Goal: Task Accomplishment & Management: Use online tool/utility

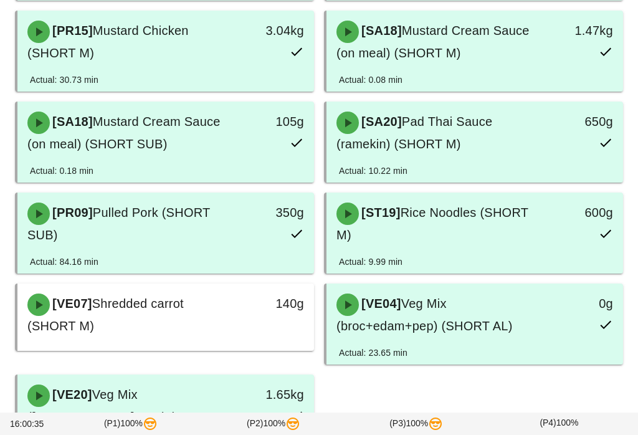
scroll to position [420, 0]
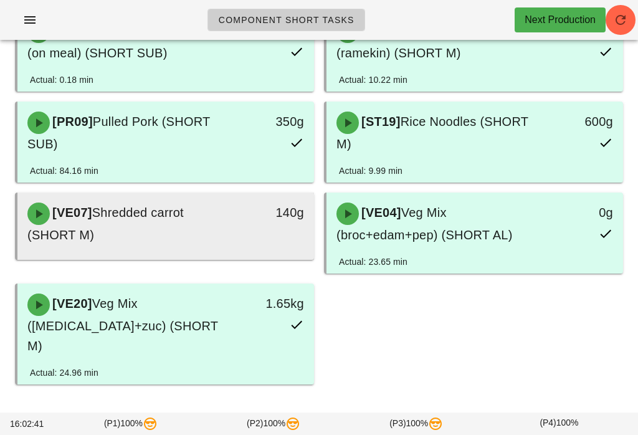
click at [157, 224] on div "[VE07] Shredded carrot (SHORT M)" at bounding box center [129, 223] width 219 height 57
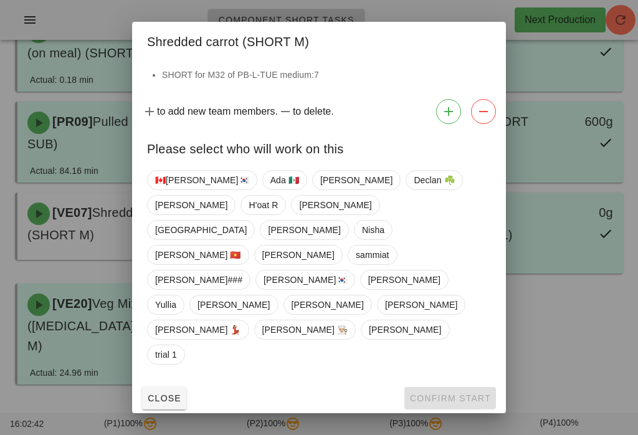
click at [208, 231] on div "🇨🇦[PERSON_NAME]🇰🇷 Ada 🇲🇽 [PERSON_NAME] ☘️ [PERSON_NAME] [PERSON_NAME] Milan [PE…" at bounding box center [319, 267] width 344 height 205
click at [390, 259] on span "sammiat" at bounding box center [373, 255] width 34 height 19
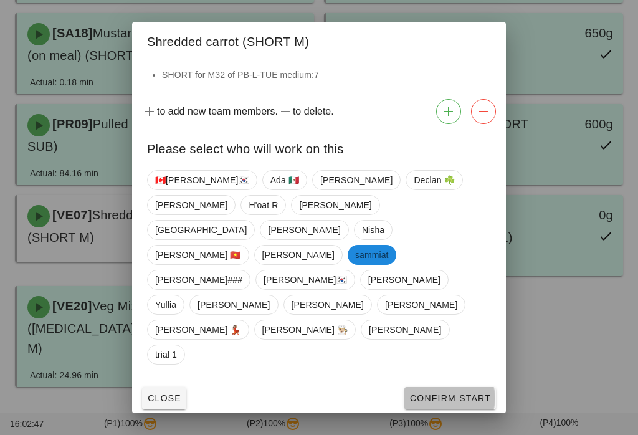
scroll to position [420, 0]
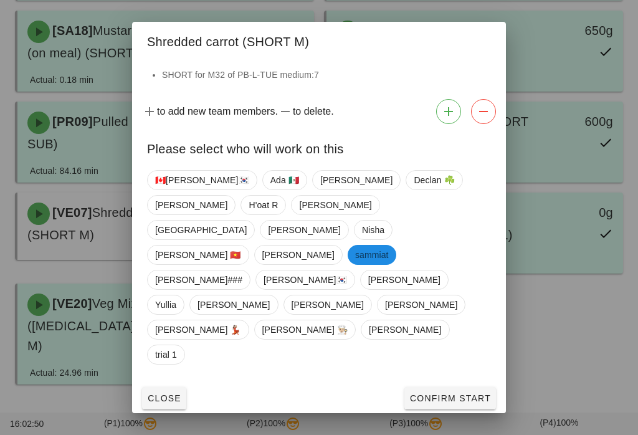
click at [460, 393] on span "Confirm Start" at bounding box center [451, 398] width 82 height 10
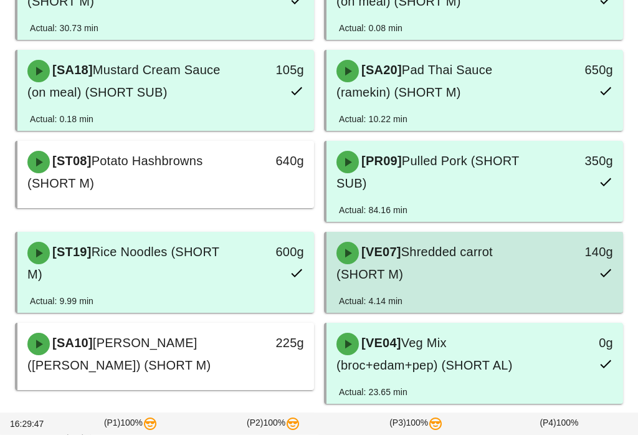
scroll to position [380, 0]
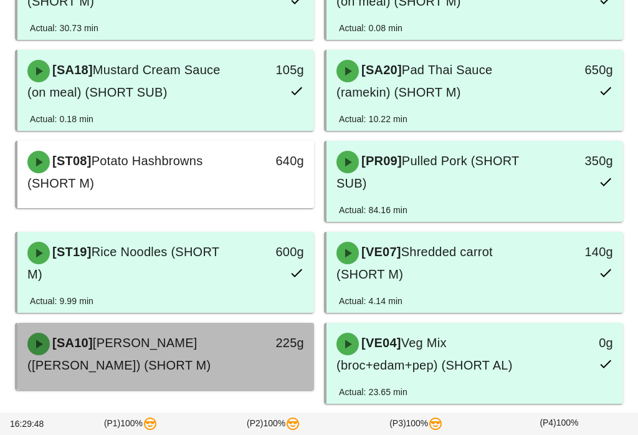
click at [171, 351] on span "[PERSON_NAME] ([PERSON_NAME]) (SHORT M)" at bounding box center [118, 354] width 183 height 36
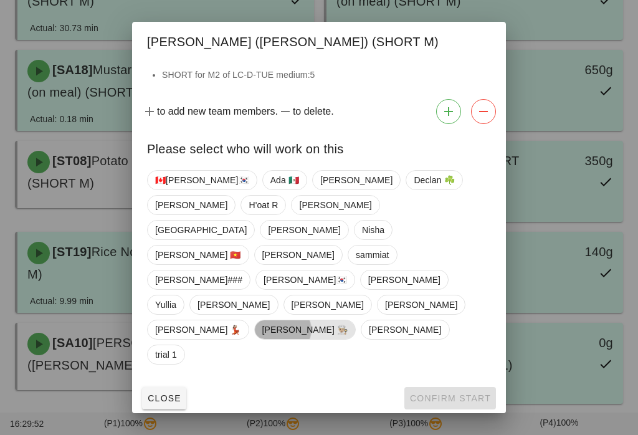
click at [262, 320] on span "[PERSON_NAME] 👨🏼‍🍳" at bounding box center [305, 329] width 86 height 19
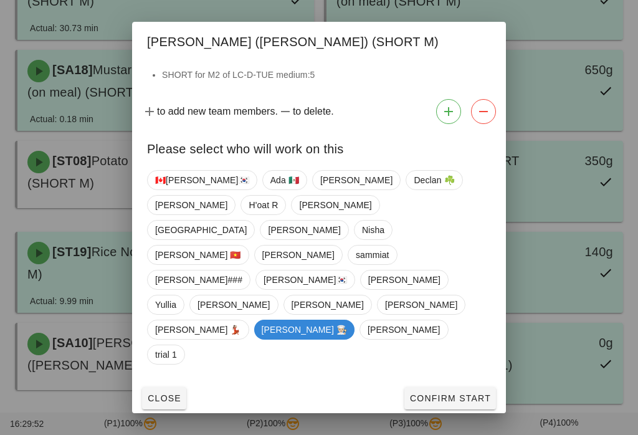
click at [429, 393] on span "Confirm Start" at bounding box center [451, 398] width 82 height 10
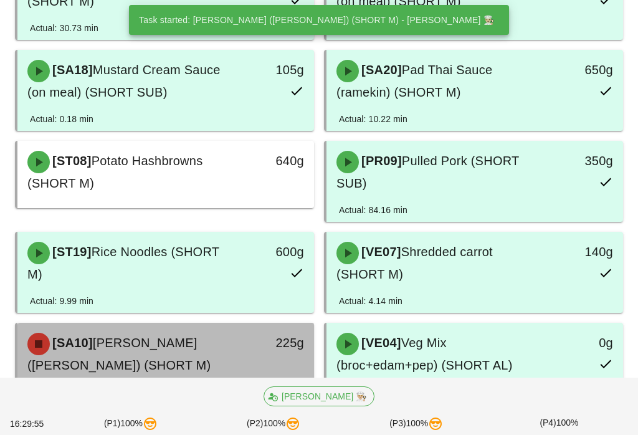
click at [166, 359] on div "[SA10] Soy Sesame Mayo (ramekin) (SHORT M)" at bounding box center [129, 353] width 219 height 57
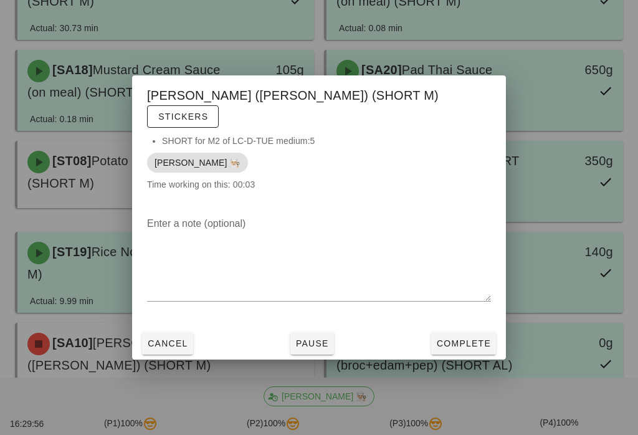
click at [458, 344] on span "Complete" at bounding box center [463, 344] width 55 height 10
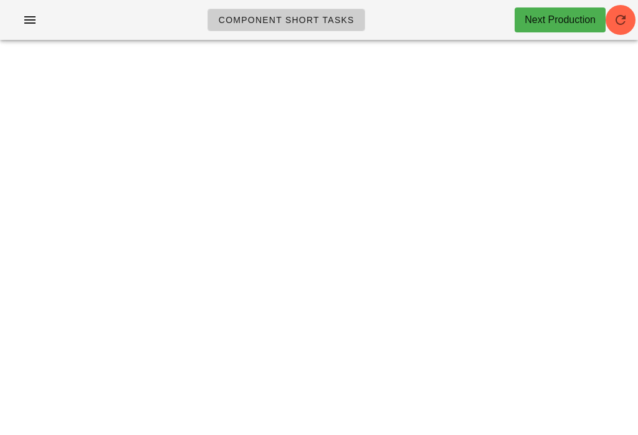
click at [625, 32] on button "button" at bounding box center [621, 20] width 30 height 30
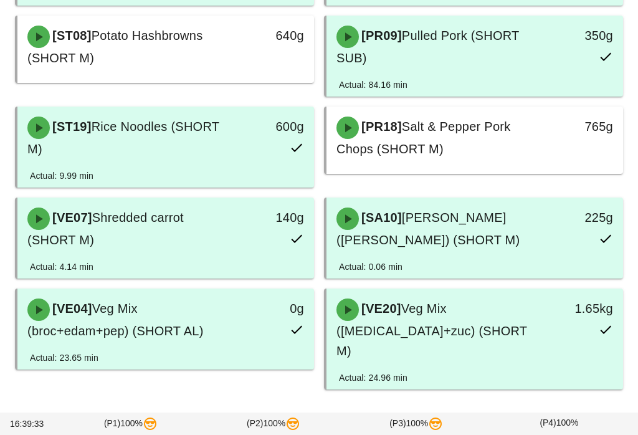
scroll to position [511, 0]
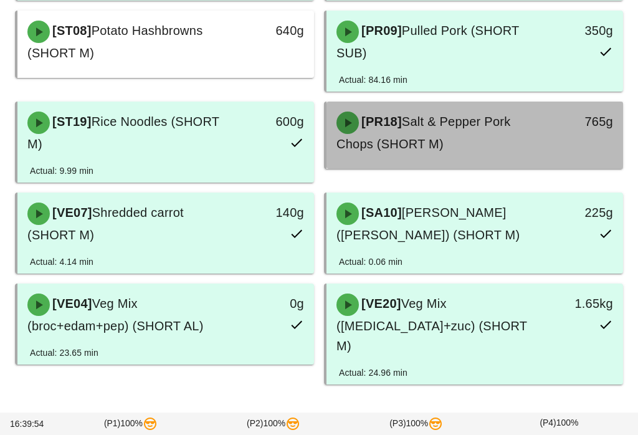
click at [546, 143] on div "[PR18] Salt & Pepper Pork Chops (SHORT M)" at bounding box center [438, 132] width 219 height 57
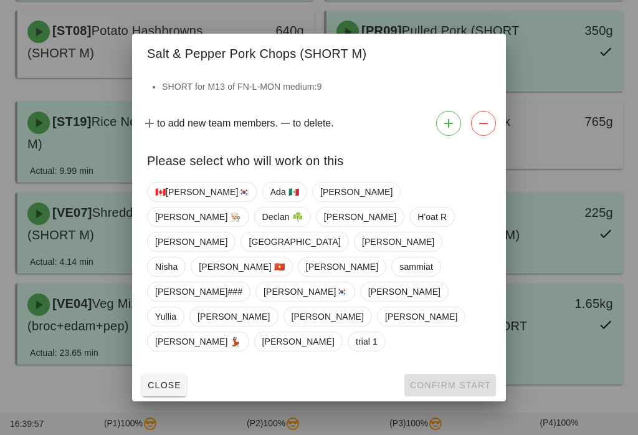
click at [167, 380] on span "Close" at bounding box center [164, 385] width 34 height 10
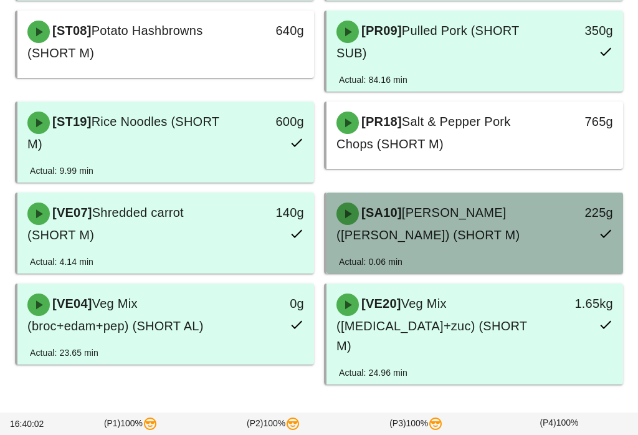
click at [466, 224] on div "[SA10] Soy Sesame Mayo ([PERSON_NAME]) (SHORT M)" at bounding box center [438, 223] width 219 height 57
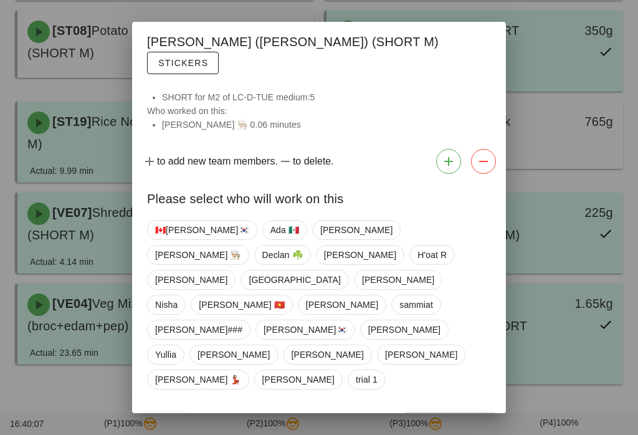
click at [159, 418] on span "Close" at bounding box center [164, 423] width 34 height 10
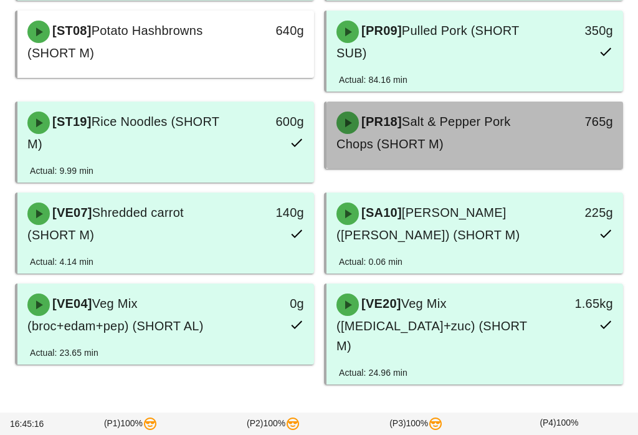
click at [597, 133] on div "765g" at bounding box center [584, 132] width 73 height 57
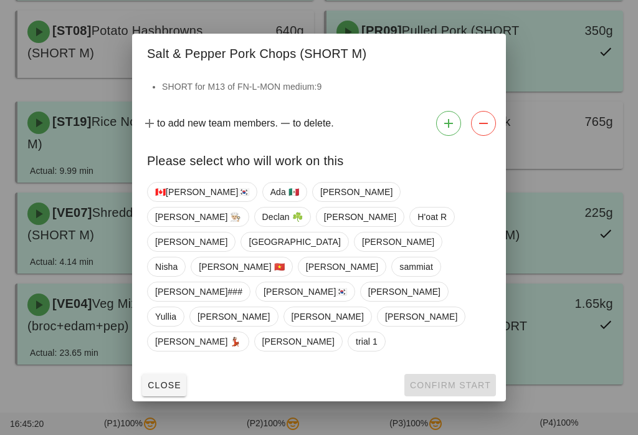
click at [171, 374] on button "Close" at bounding box center [164, 385] width 44 height 22
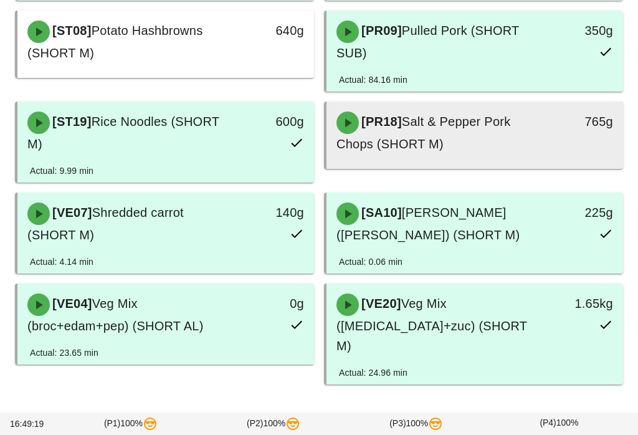
click at [504, 143] on div "[PR18] Salt & Pepper Pork Chops (SHORT M)" at bounding box center [438, 132] width 219 height 57
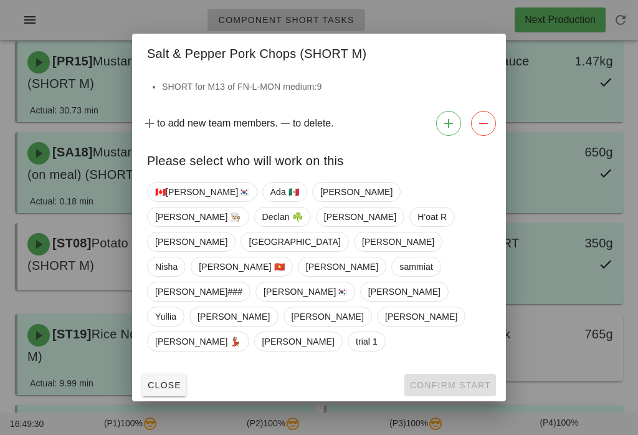
scroll to position [297, 0]
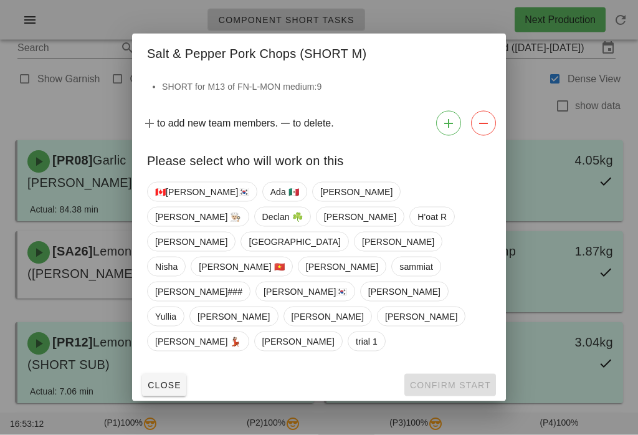
click at [168, 380] on span "Close" at bounding box center [164, 385] width 34 height 10
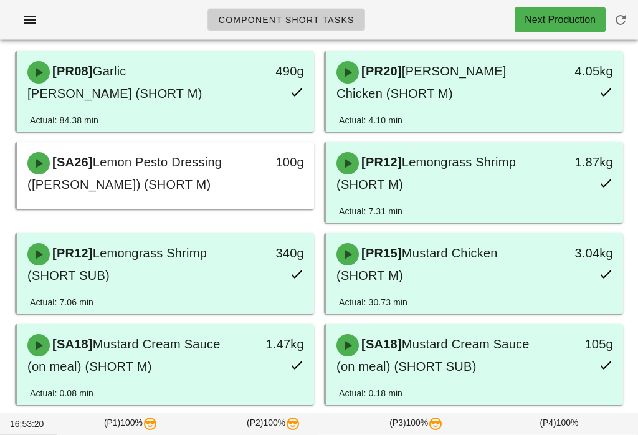
scroll to position [106, 0]
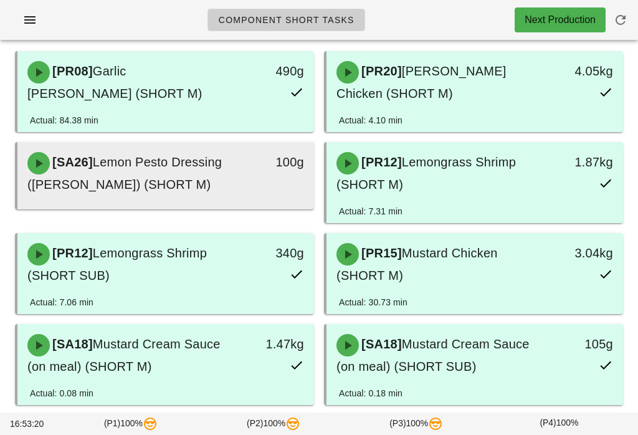
click at [255, 158] on div "100g" at bounding box center [275, 162] width 58 height 20
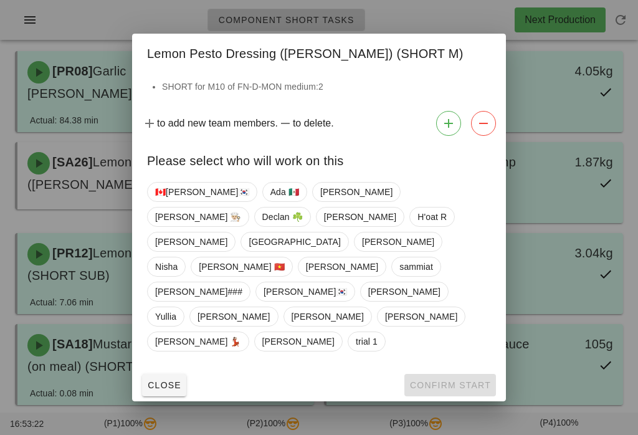
click at [160, 380] on span "Close" at bounding box center [164, 385] width 34 height 10
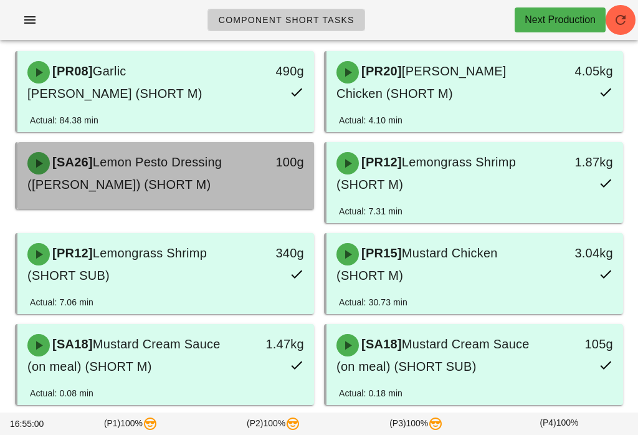
click at [183, 166] on span "Lemon Pesto Dressing ([PERSON_NAME]) (SHORT M)" at bounding box center [124, 173] width 195 height 36
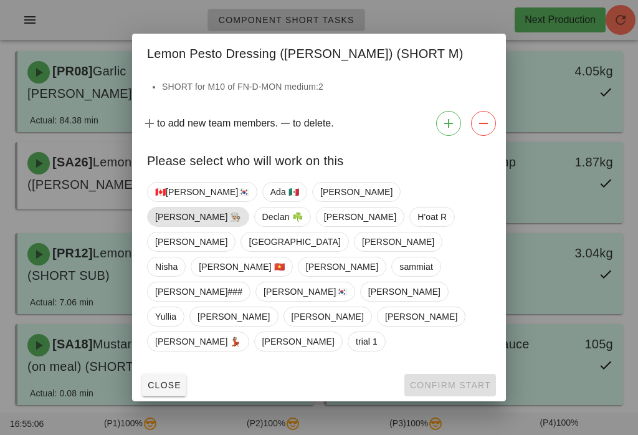
click at [241, 226] on span "[PERSON_NAME] 👨🏼‍🍳" at bounding box center [198, 217] width 86 height 19
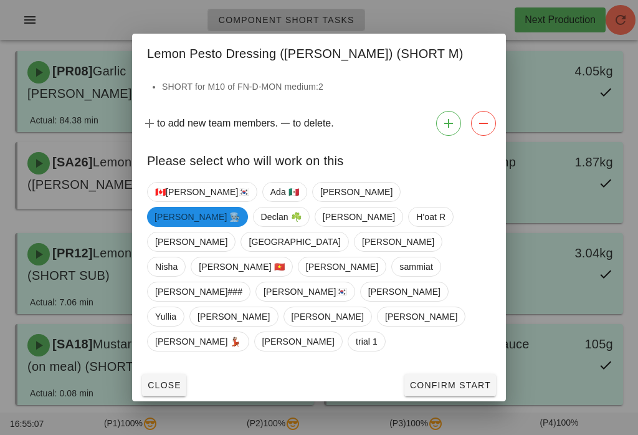
click at [446, 374] on button "Confirm Start" at bounding box center [451, 385] width 92 height 22
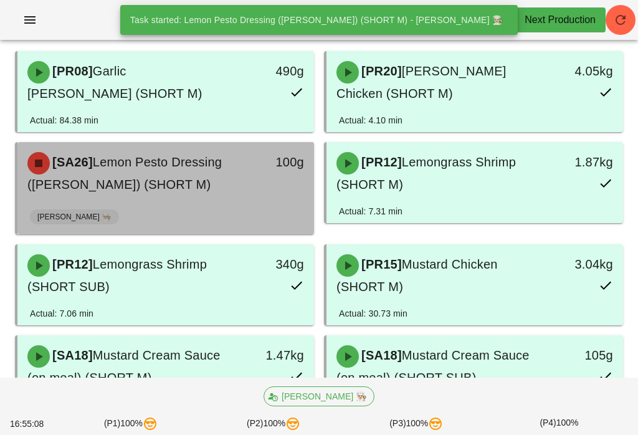
click at [194, 192] on div "[SA26] Lemon Pesto Dressing (ramekin) (SHORT M)" at bounding box center [129, 173] width 219 height 57
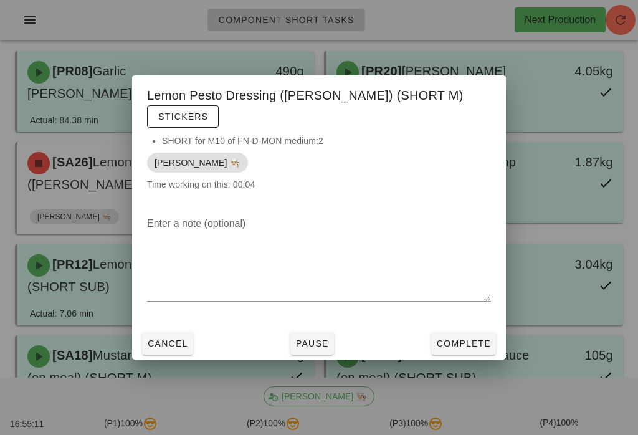
click at [464, 339] on span "Complete" at bounding box center [463, 344] width 55 height 10
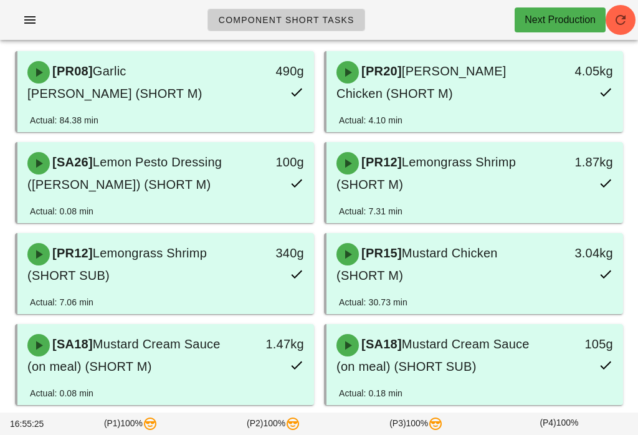
click at [635, 15] on span "button" at bounding box center [621, 19] width 30 height 15
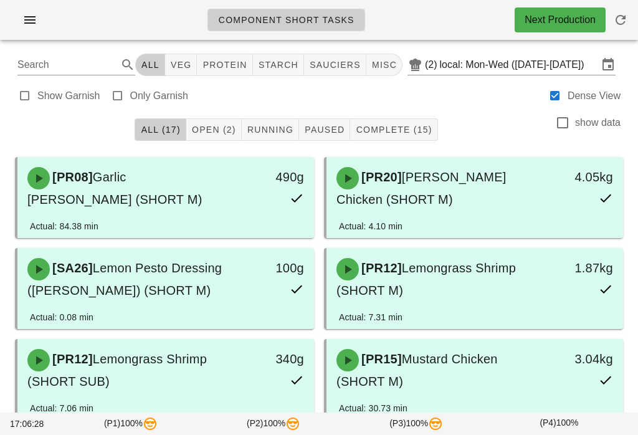
click at [238, 120] on button "Open (2)" at bounding box center [213, 129] width 55 height 22
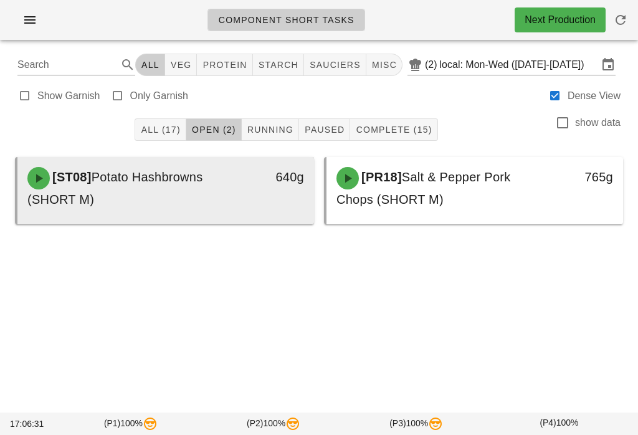
click at [232, 202] on div "[ST08] Potato Hashbrowns (SHORT M)" at bounding box center [129, 188] width 219 height 57
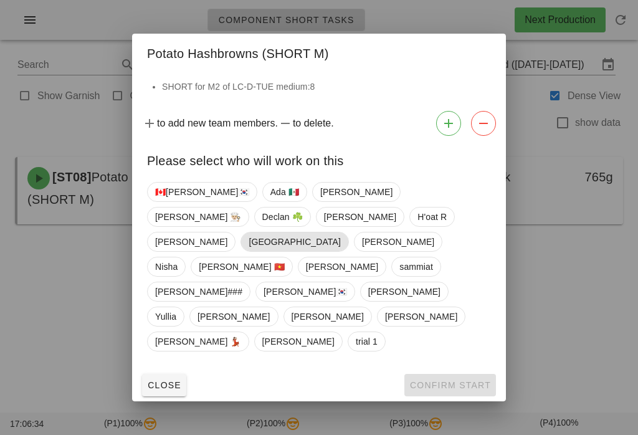
click at [324, 251] on span "[GEOGRAPHIC_DATA]" at bounding box center [295, 242] width 92 height 19
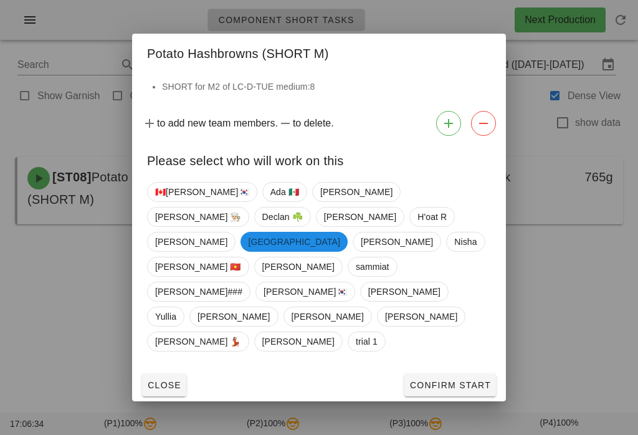
click at [441, 380] on span "Confirm Start" at bounding box center [451, 385] width 82 height 10
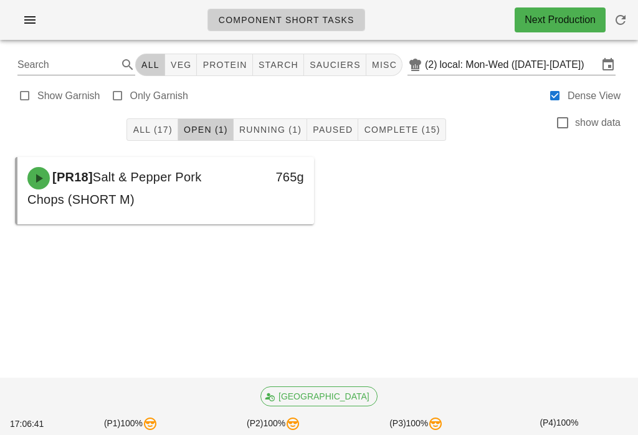
click at [281, 140] on button "Running (1)" at bounding box center [271, 129] width 74 height 22
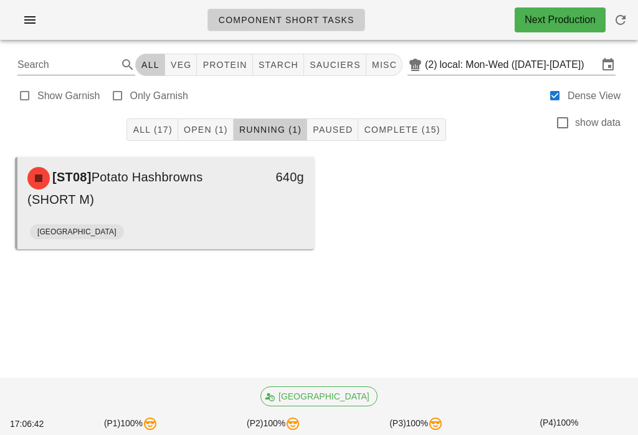
click at [246, 224] on div "[GEOGRAPHIC_DATA]" at bounding box center [166, 234] width 272 height 30
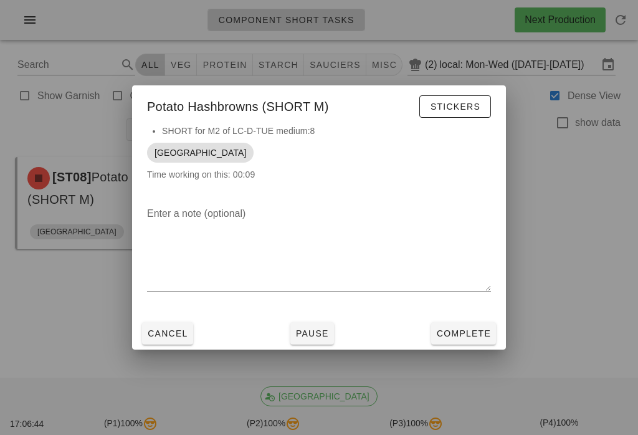
click at [475, 338] on span "Complete" at bounding box center [463, 334] width 55 height 10
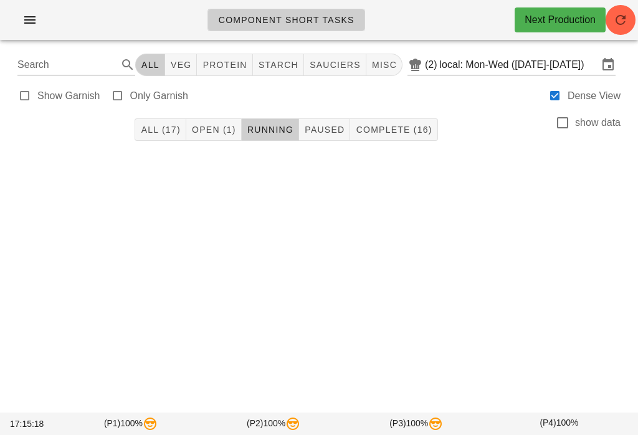
click at [620, 25] on icon "button" at bounding box center [621, 19] width 15 height 15
click at [178, 131] on span "All (17)" at bounding box center [160, 130] width 40 height 10
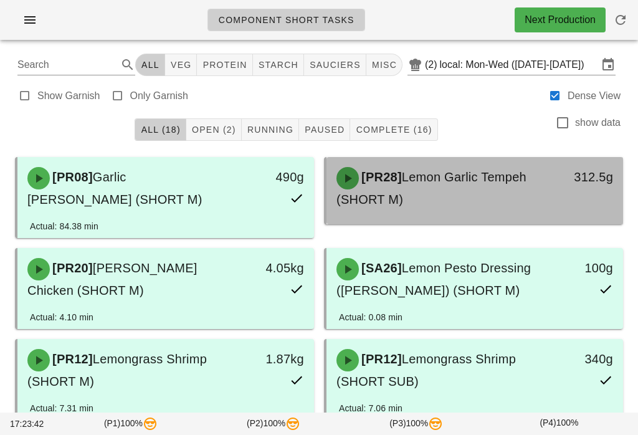
click at [511, 196] on div "[PR28] Lemon Garlic Tempeh (SHORT M)" at bounding box center [438, 188] width 219 height 57
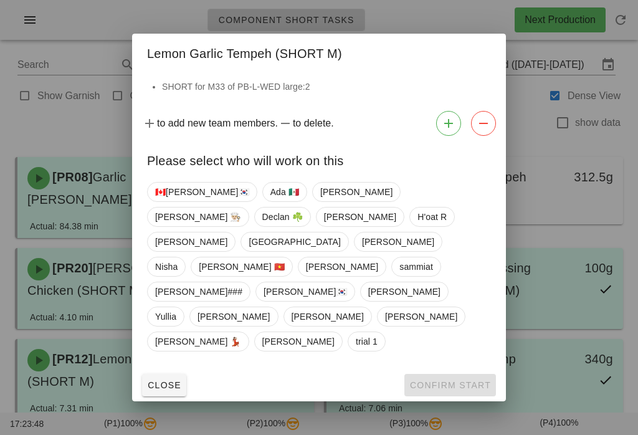
click at [147, 374] on button "Close" at bounding box center [164, 385] width 44 height 22
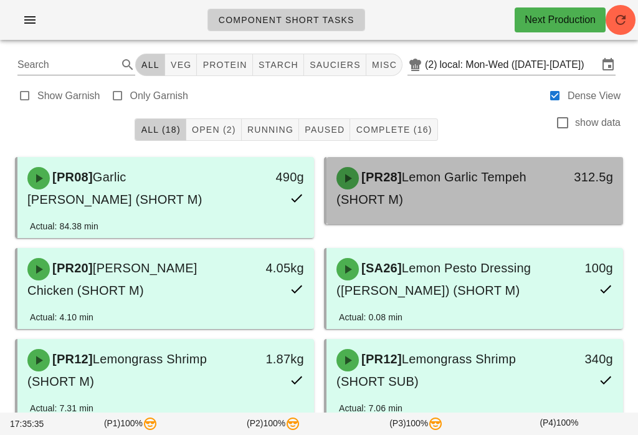
click at [499, 182] on span "Lemon Garlic Tempeh (SHORT M)" at bounding box center [432, 188] width 190 height 36
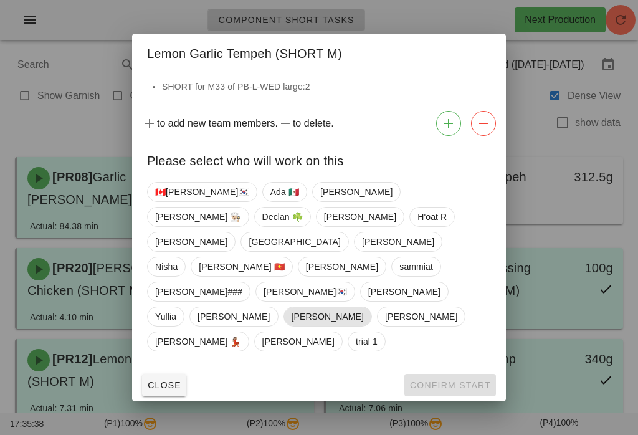
click at [284, 307] on span "[PERSON_NAME]" at bounding box center [328, 317] width 89 height 20
click at [291, 307] on span "[PERSON_NAME]" at bounding box center [327, 317] width 72 height 20
click at [241, 226] on span "[PERSON_NAME] 👨🏼‍🍳" at bounding box center [198, 217] width 86 height 19
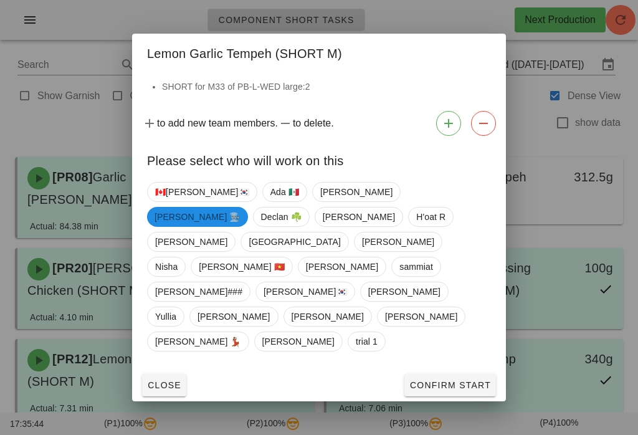
click at [464, 380] on span "Confirm Start" at bounding box center [451, 385] width 82 height 10
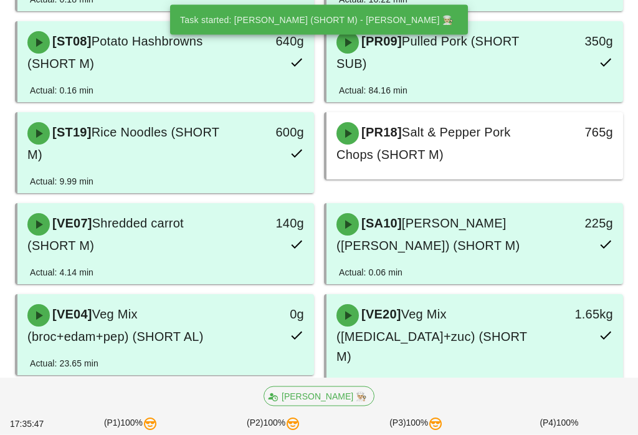
scroll to position [613, 0]
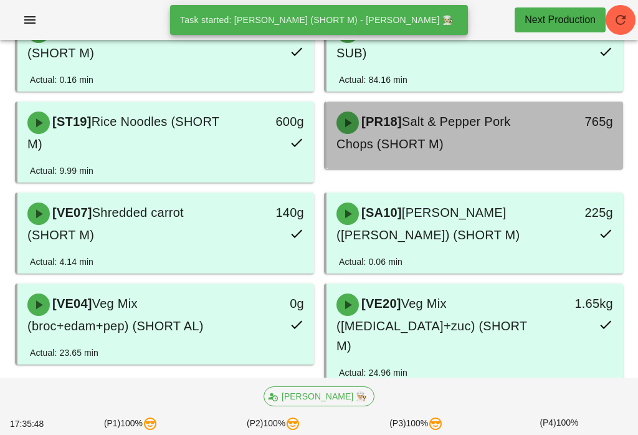
click at [527, 143] on div "[PR18] Salt & Pepper Pork Chops (SHORT M)" at bounding box center [438, 132] width 219 height 57
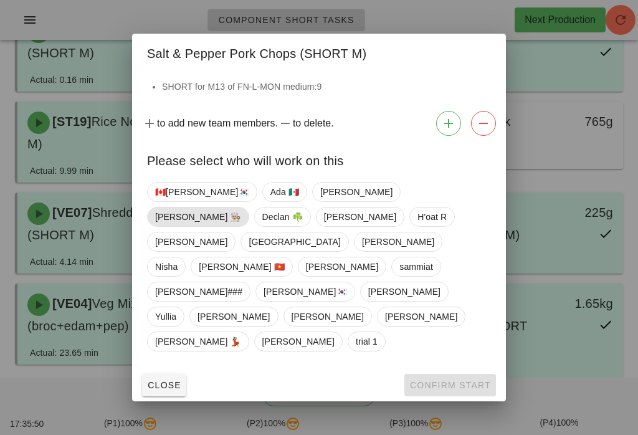
click at [241, 226] on span "[PERSON_NAME] 👨🏼‍🍳" at bounding box center [198, 217] width 86 height 19
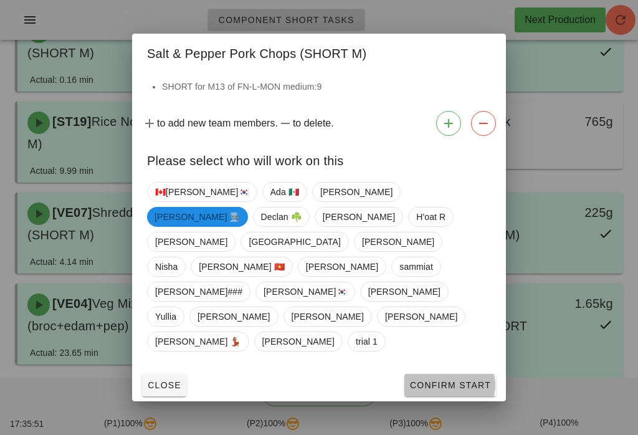
click at [469, 380] on span "Confirm Start" at bounding box center [451, 385] width 82 height 10
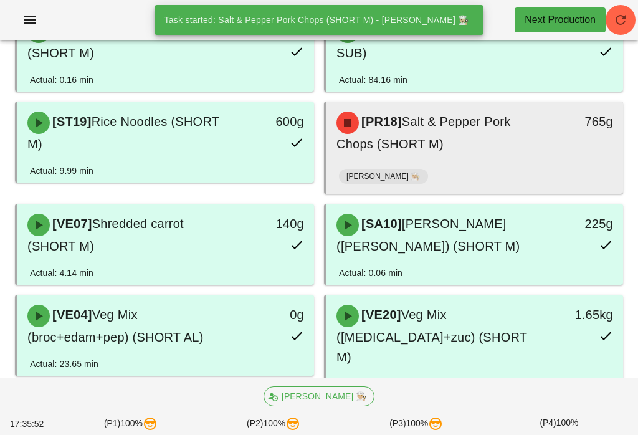
click at [450, 150] on div "[PR18] Salt & Pepper Pork Chops (SHORT M)" at bounding box center [438, 132] width 219 height 57
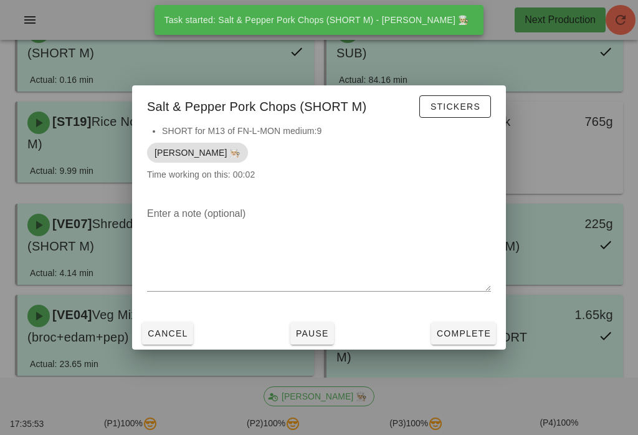
click at [475, 345] on button "Complete" at bounding box center [463, 333] width 65 height 22
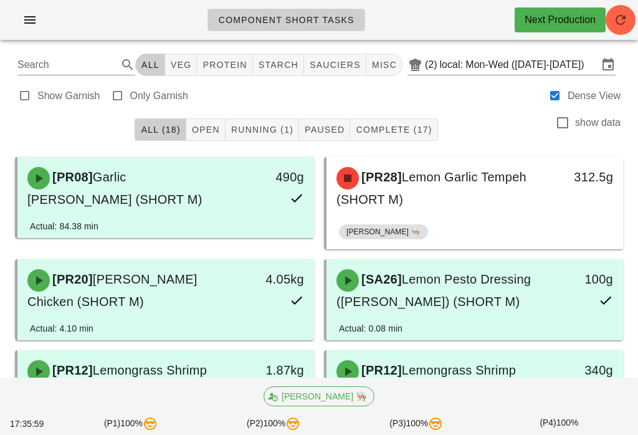
click at [633, 17] on span "button" at bounding box center [621, 19] width 30 height 15
click at [617, 20] on icon "button" at bounding box center [621, 19] width 15 height 15
click at [258, 111] on div "All (18) Open Running (1) Paused Complete (17) show data" at bounding box center [318, 130] width 623 height 40
click at [635, 20] on span "button" at bounding box center [621, 19] width 30 height 15
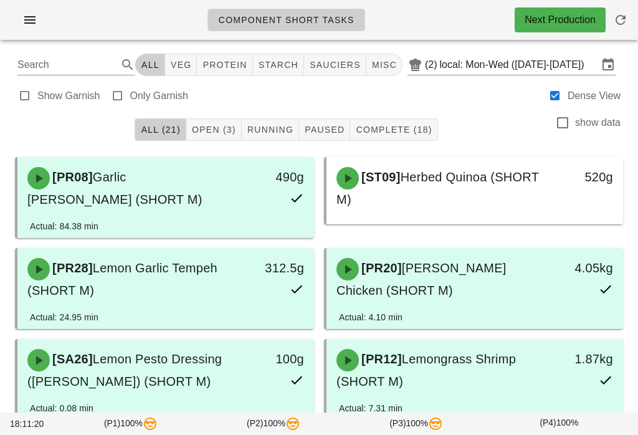
click at [214, 125] on span "Open (3)" at bounding box center [213, 130] width 45 height 10
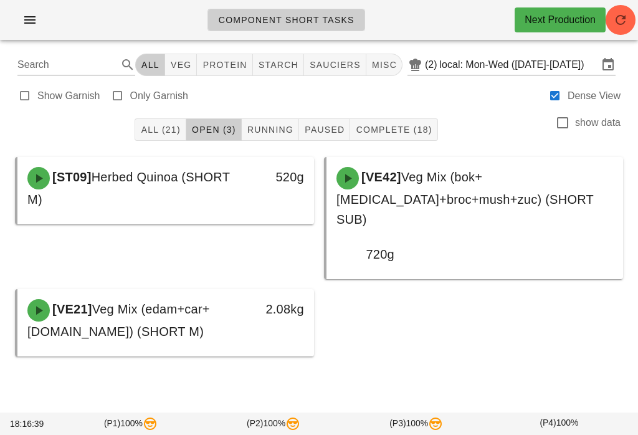
click at [154, 128] on span "All (21)" at bounding box center [160, 130] width 40 height 10
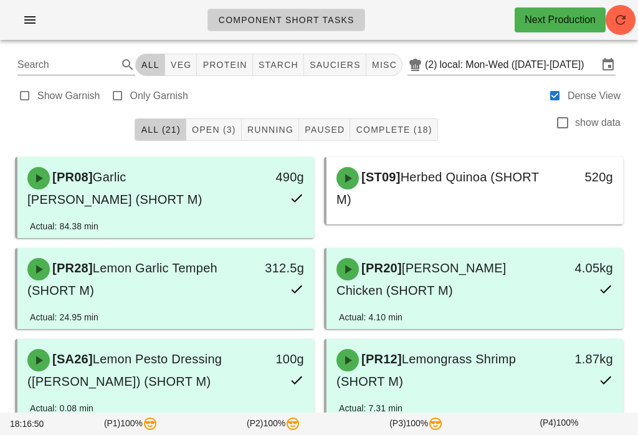
click at [217, 116] on div "All (21) Open (3) Running Paused Complete (18) show data" at bounding box center [318, 130] width 623 height 40
click at [219, 125] on span "Open (3)" at bounding box center [213, 130] width 45 height 10
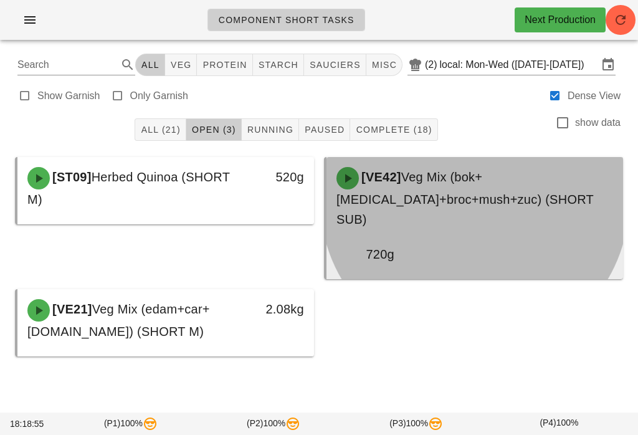
click at [483, 193] on span "Veg Mix (bok+[MEDICAL_DATA]+broc+mush+zuc) (SHORT SUB)" at bounding box center [466, 198] width 258 height 56
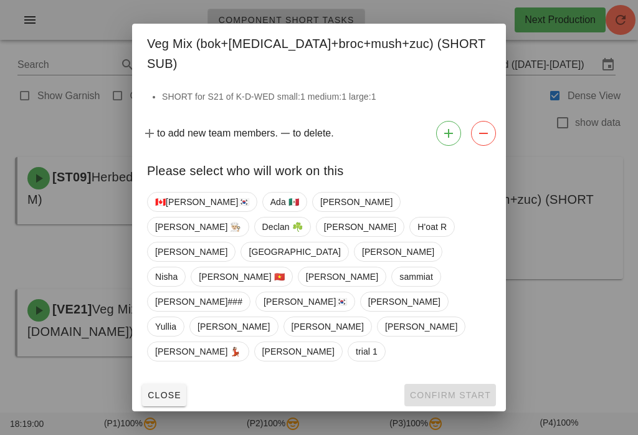
click at [172, 390] on span "Close" at bounding box center [164, 395] width 34 height 10
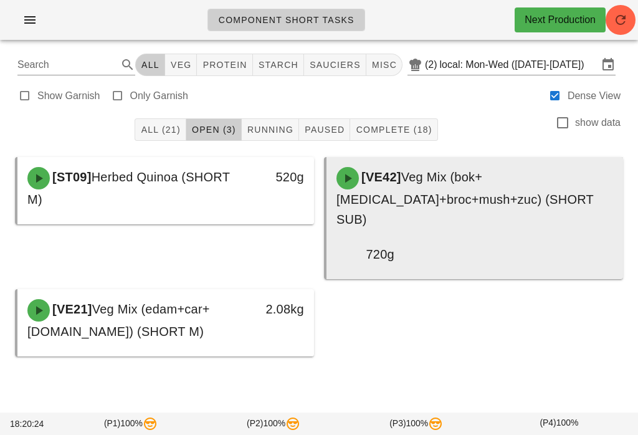
click at [521, 203] on div "[VE42] Veg Mix (bok+[MEDICAL_DATA]+broc+mush+zuc) (SHORT SUB)" at bounding box center [475, 198] width 292 height 77
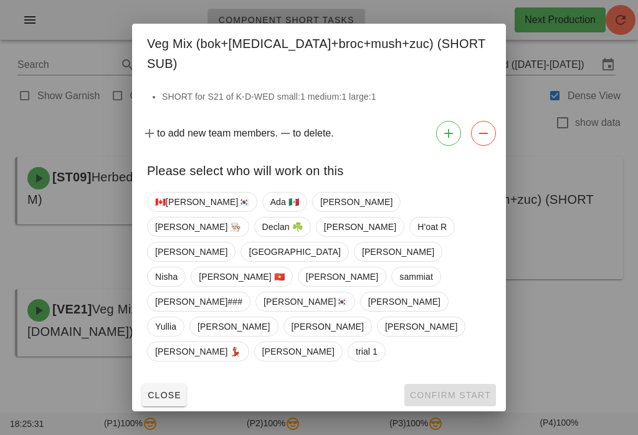
click at [174, 390] on span "Close" at bounding box center [164, 395] width 34 height 10
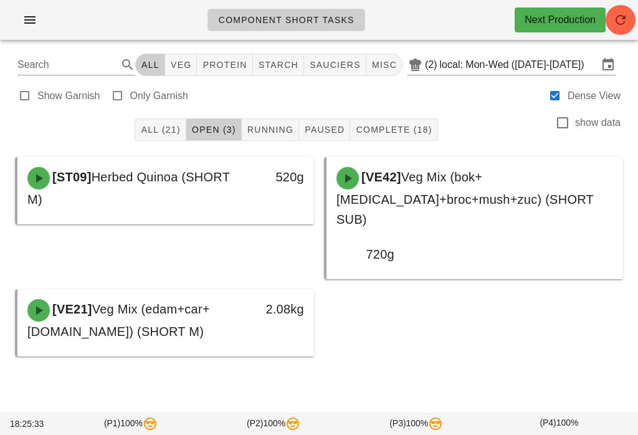
click at [155, 120] on button "All (21)" at bounding box center [160, 129] width 51 height 22
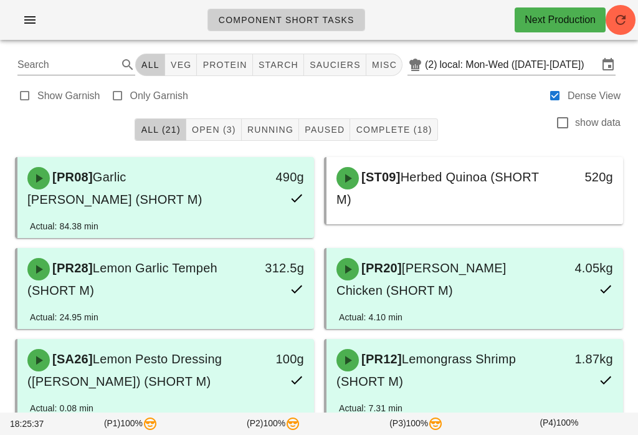
click at [226, 127] on span "Open (3)" at bounding box center [213, 130] width 45 height 10
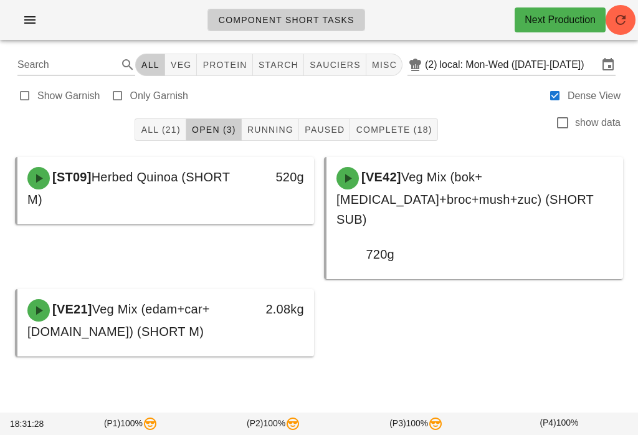
click at [616, 26] on icon "button" at bounding box center [621, 19] width 15 height 15
click at [161, 115] on div "All (21) Open (3) Running Paused Complete (18) show data" at bounding box center [318, 130] width 623 height 40
click at [165, 133] on span "All (21)" at bounding box center [160, 130] width 40 height 10
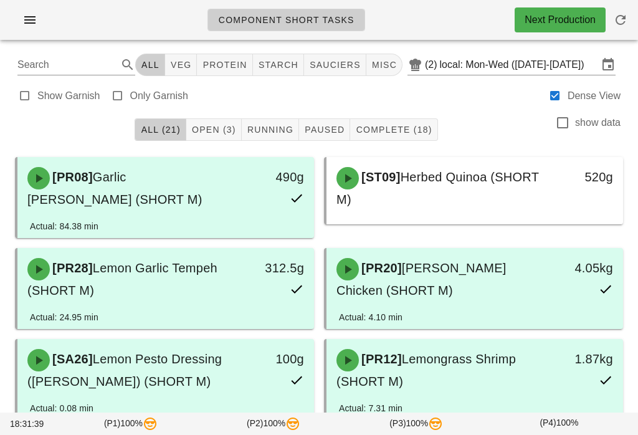
click at [214, 133] on span "Open (3)" at bounding box center [213, 130] width 45 height 10
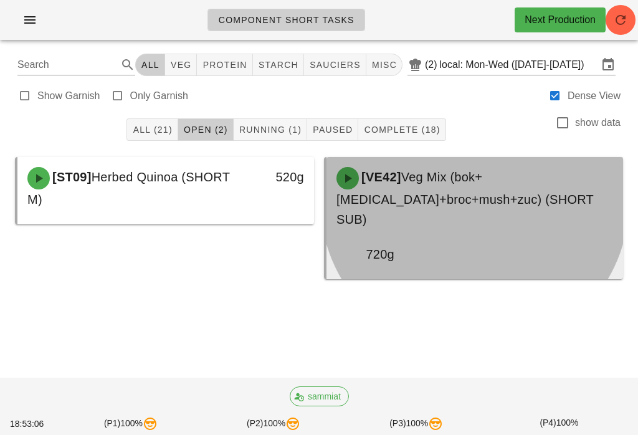
click at [438, 205] on span "Veg Mix (bok+[MEDICAL_DATA]+broc+mush+zuc) (SHORT SUB)" at bounding box center [466, 198] width 258 height 56
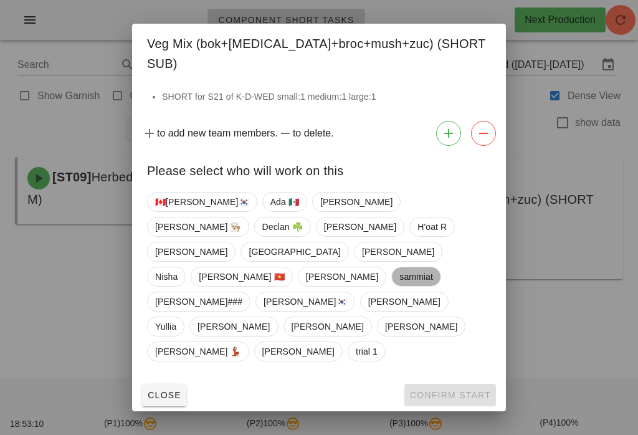
click at [400, 271] on span "sammiat" at bounding box center [417, 276] width 34 height 19
click at [443, 384] on button "Confirm Start" at bounding box center [451, 395] width 92 height 22
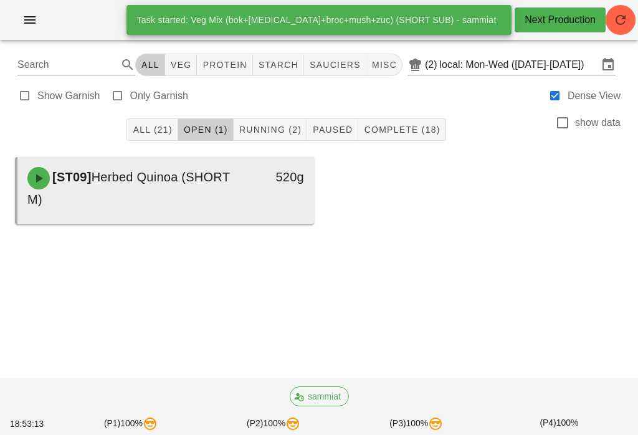
click at [196, 196] on div "[ST09] Herbed Quinoa (SHORT M)" at bounding box center [129, 188] width 219 height 57
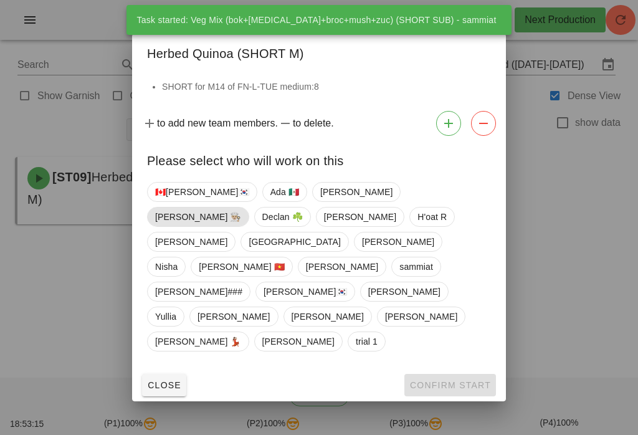
click at [241, 226] on span "[PERSON_NAME] 👨🏼‍🍳" at bounding box center [198, 217] width 86 height 19
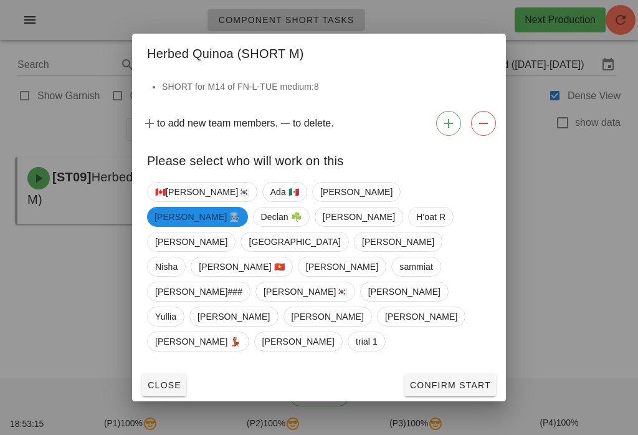
click at [442, 380] on span "Confirm Start" at bounding box center [451, 385] width 82 height 10
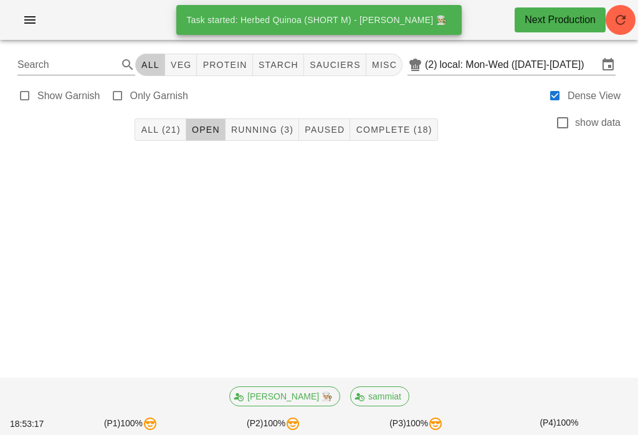
click at [269, 128] on span "Running (3)" at bounding box center [262, 130] width 63 height 10
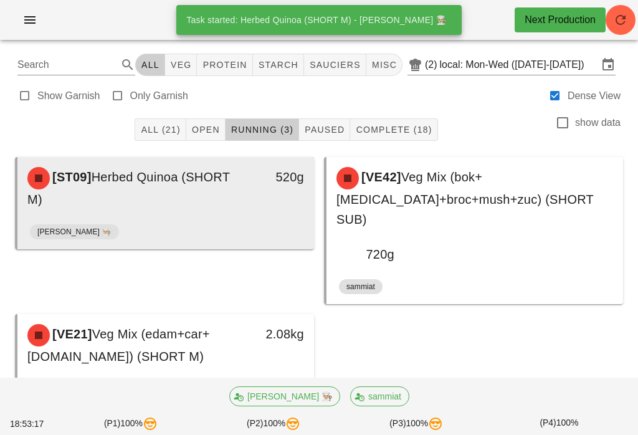
click at [220, 218] on div "[ST09] Herbed Quinoa (SHORT M) 520g" at bounding box center [165, 188] width 297 height 62
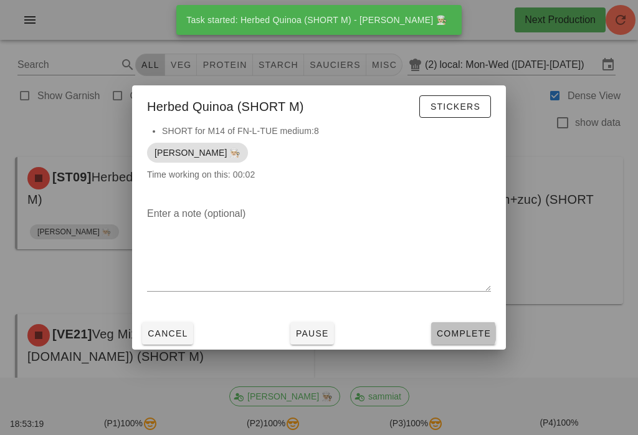
click at [465, 338] on span "Complete" at bounding box center [463, 334] width 55 height 10
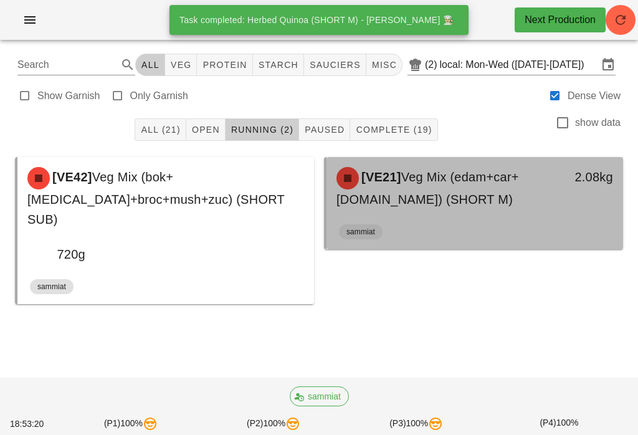
click at [448, 222] on div "sammiat" at bounding box center [475, 234] width 272 height 30
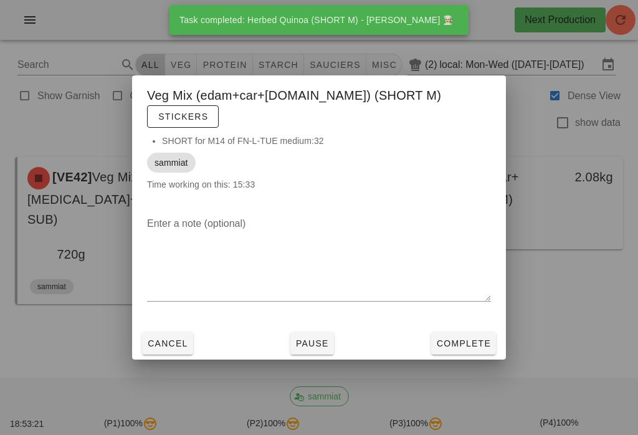
click at [482, 339] on span "Complete" at bounding box center [463, 344] width 55 height 10
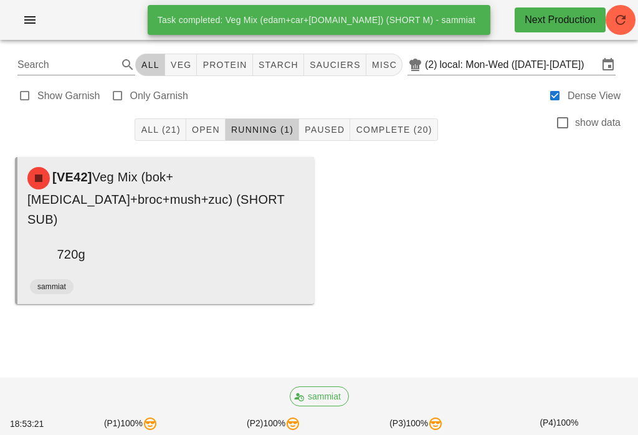
click at [156, 213] on div "[VE42] Veg Mix (bok+[MEDICAL_DATA]+broc+mush+zuc) (SHORT SUB)" at bounding box center [166, 198] width 292 height 77
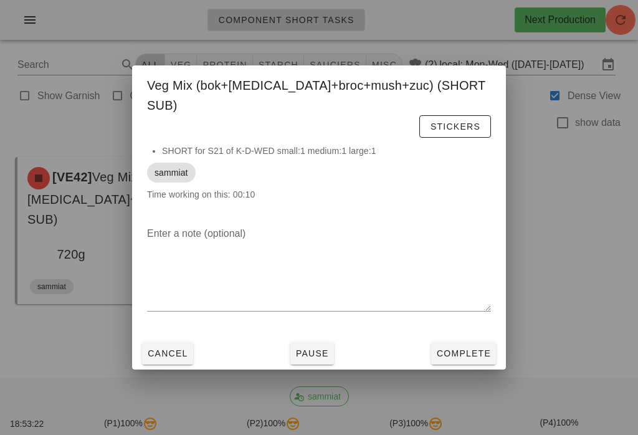
click at [459, 349] on span "Complete" at bounding box center [463, 354] width 55 height 10
